Goal: Find specific page/section: Find specific page/section

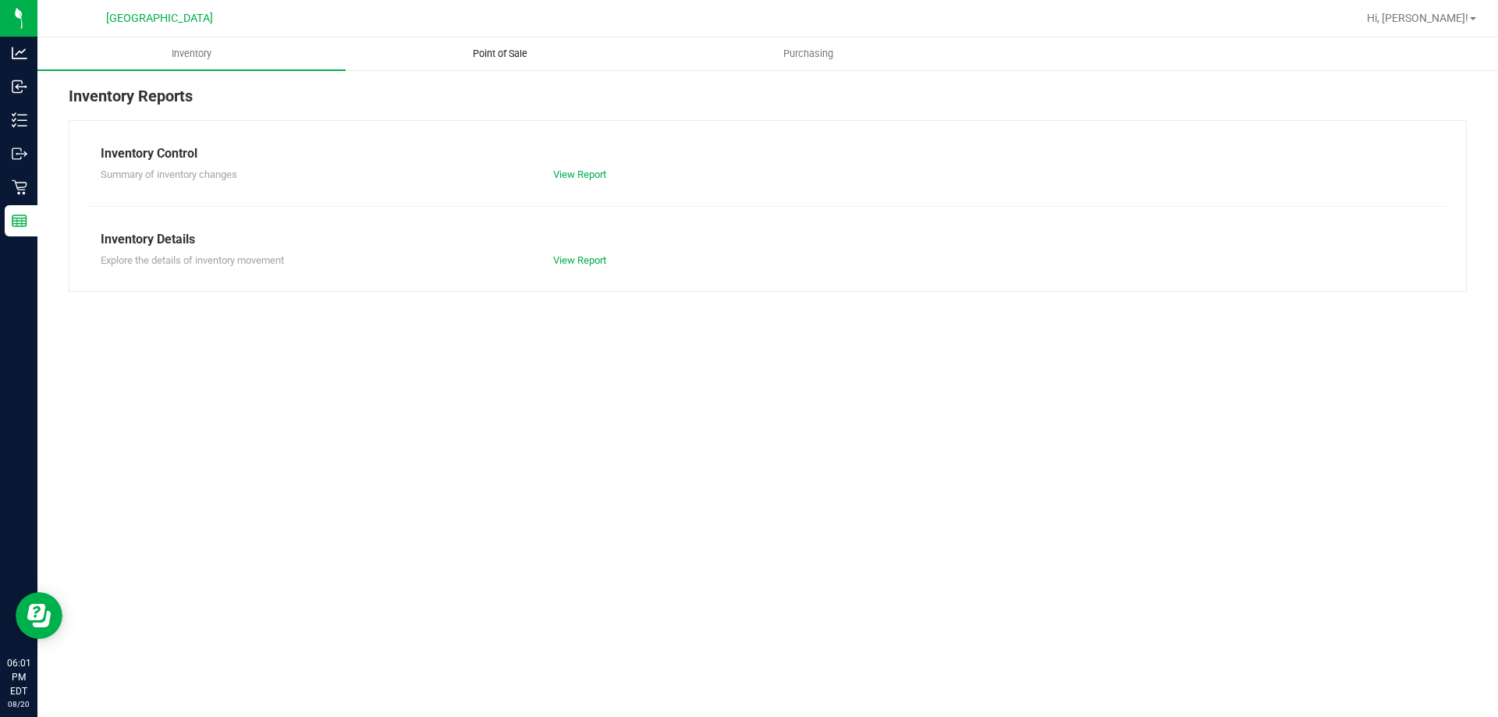
click at [495, 66] on uib-tab-heading "Point of Sale" at bounding box center [499, 53] width 307 height 31
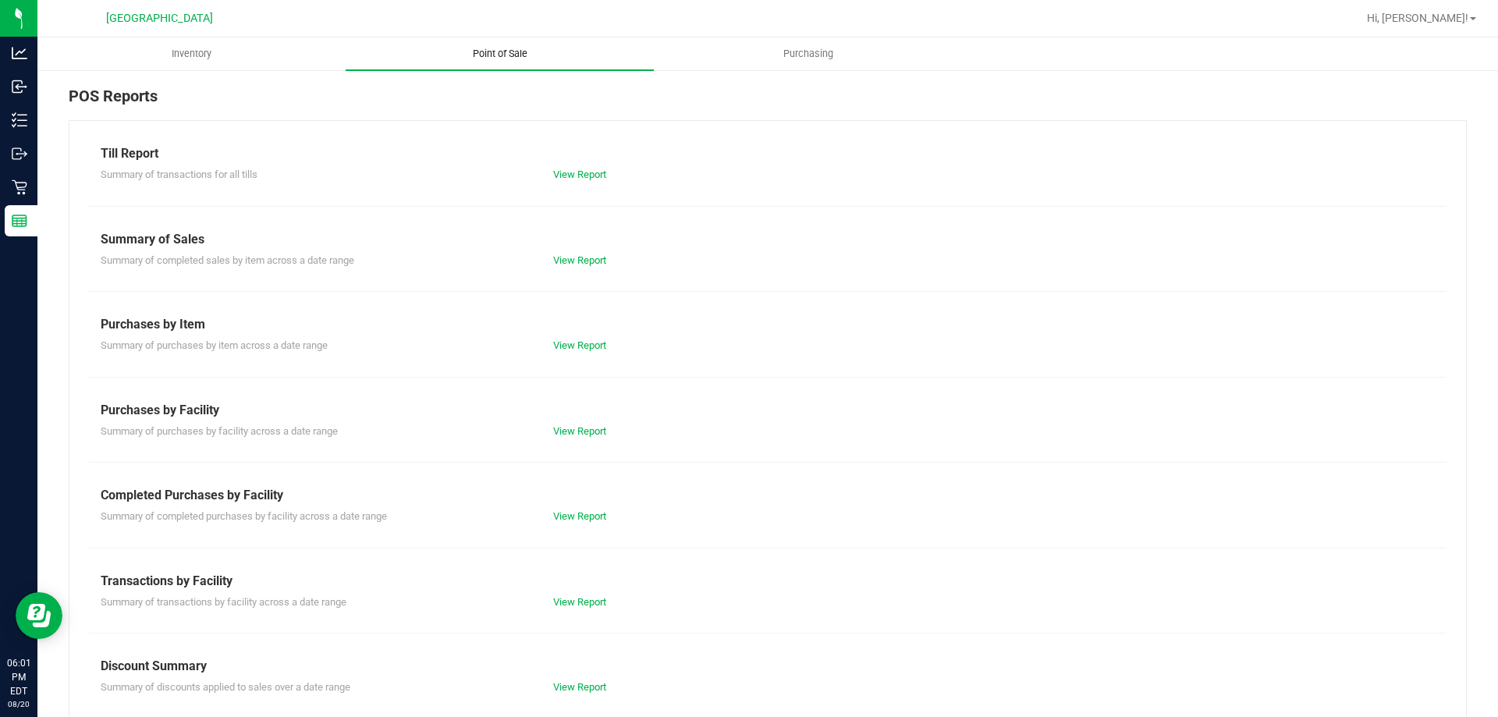
click at [499, 41] on uib-tab-heading "Point of Sale" at bounding box center [500, 53] width 308 height 33
click at [572, 520] on link "View Report" at bounding box center [579, 516] width 53 height 12
